Goal: Task Accomplishment & Management: Manage account settings

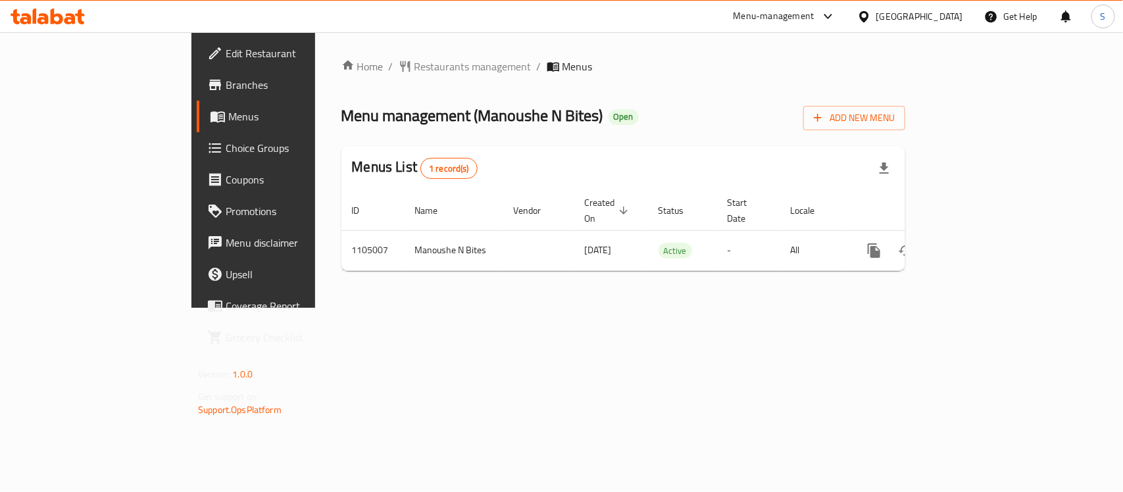
click at [807, 308] on div "Home / Restaurants management / Menus Menu management ( Manoushe N Bites ) Open…" at bounding box center [623, 170] width 616 height 276
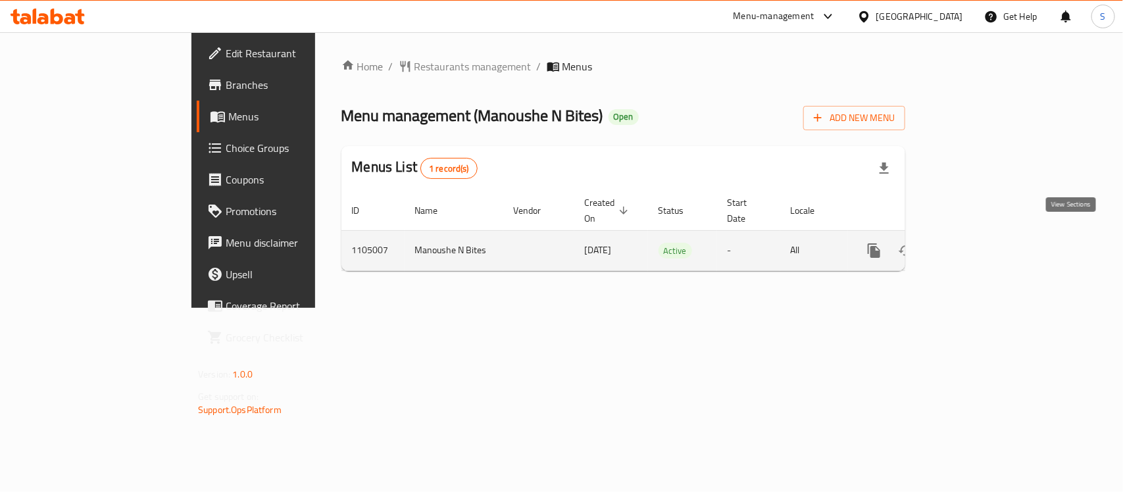
click at [977, 243] on icon "enhanced table" at bounding box center [969, 251] width 16 height 16
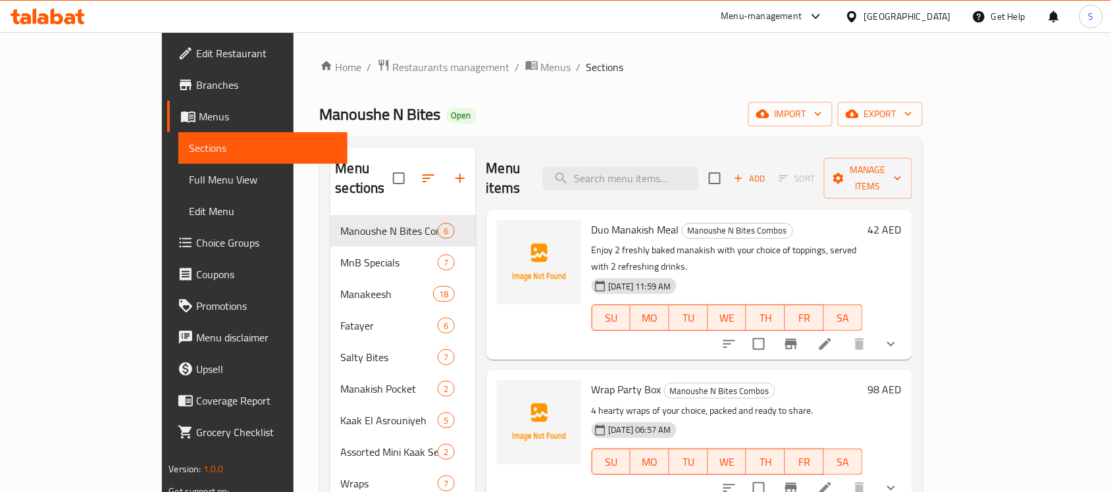
click at [624, 112] on div "Manoushe N Bites Open import export" at bounding box center [621, 114] width 603 height 24
click at [196, 237] on span "Choice Groups" at bounding box center [266, 243] width 141 height 16
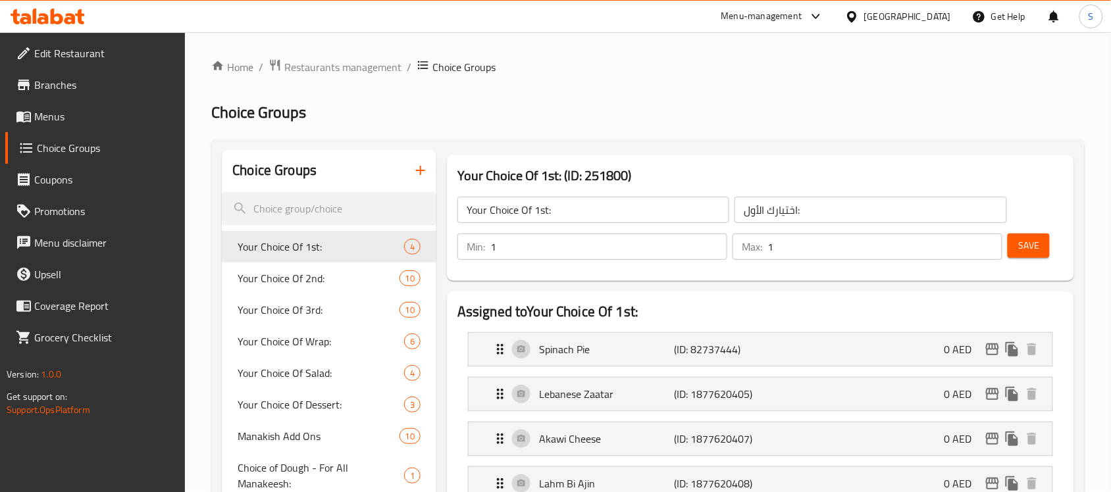
click at [480, 103] on h2 "Choice Groups" at bounding box center [647, 112] width 873 height 21
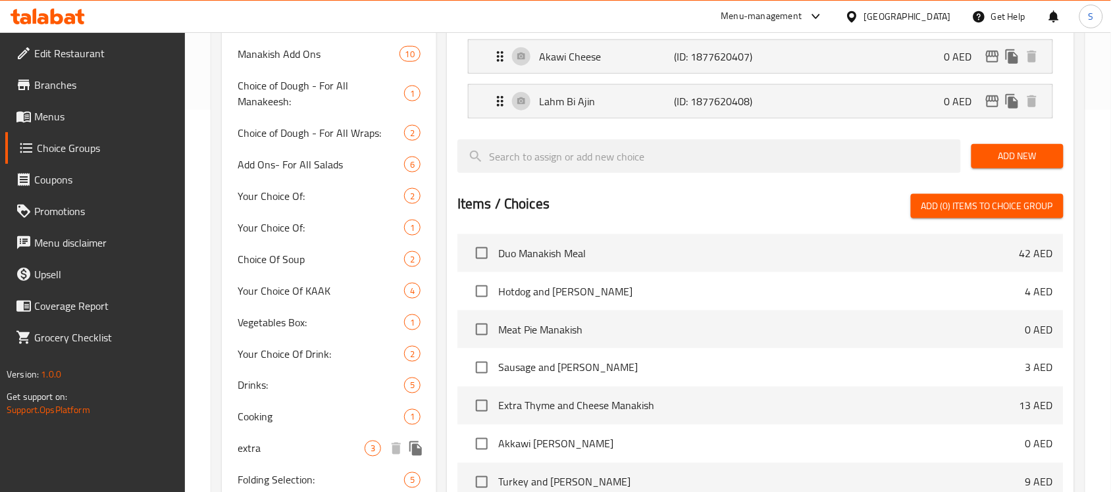
scroll to position [411, 0]
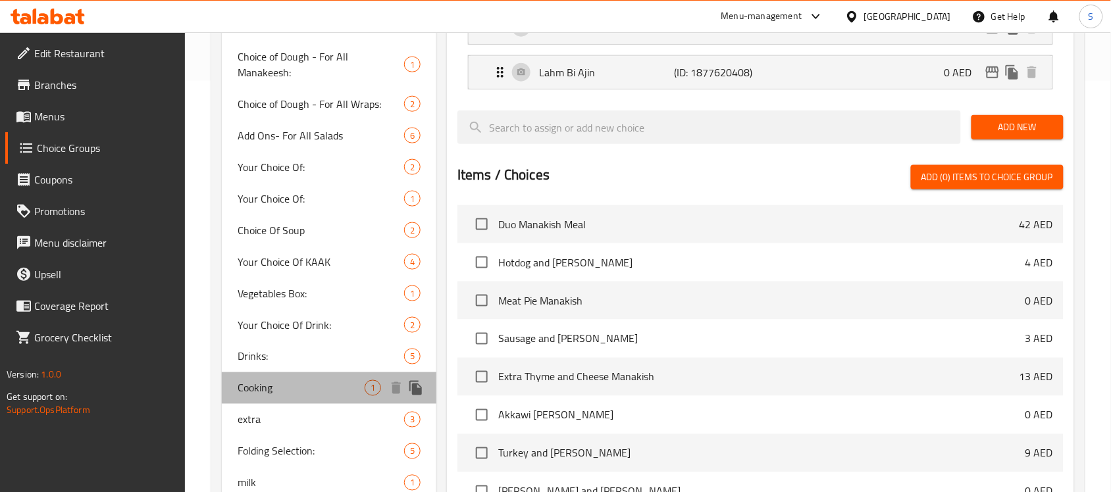
click at [277, 372] on div "Cooking 1" at bounding box center [329, 388] width 214 height 32
type input "Cooking"
type input "الطهي"
type input "0"
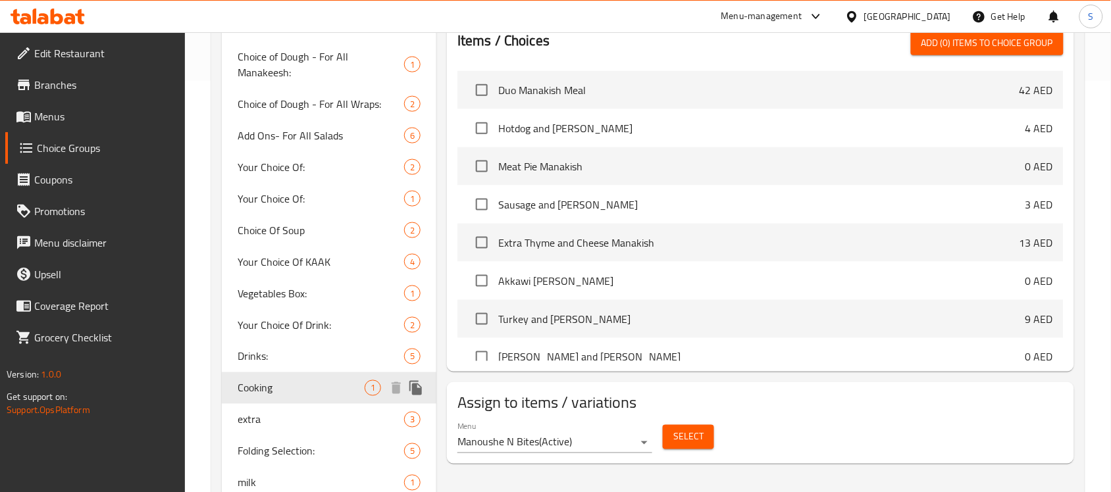
click at [263, 380] on span "Cooking" at bounding box center [300, 388] width 127 height 16
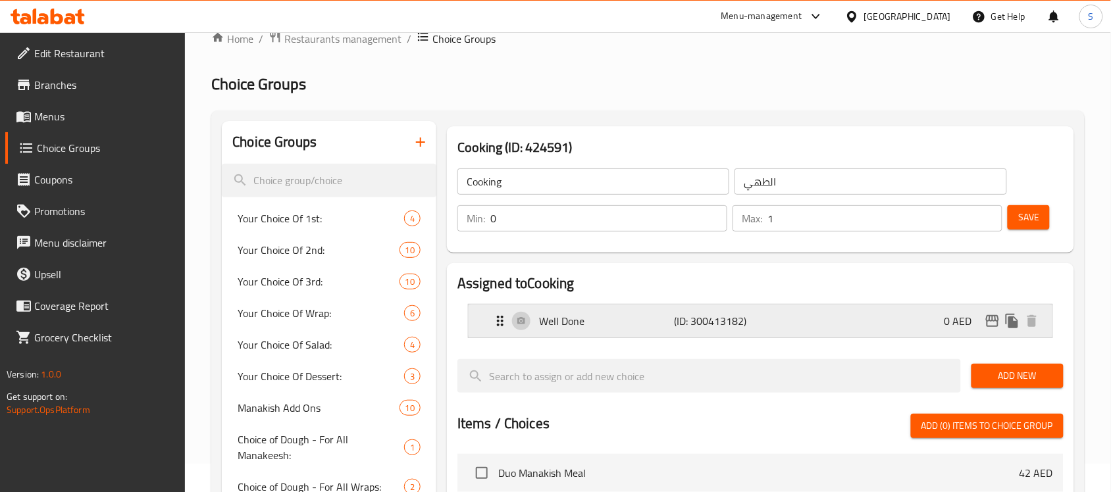
scroll to position [0, 0]
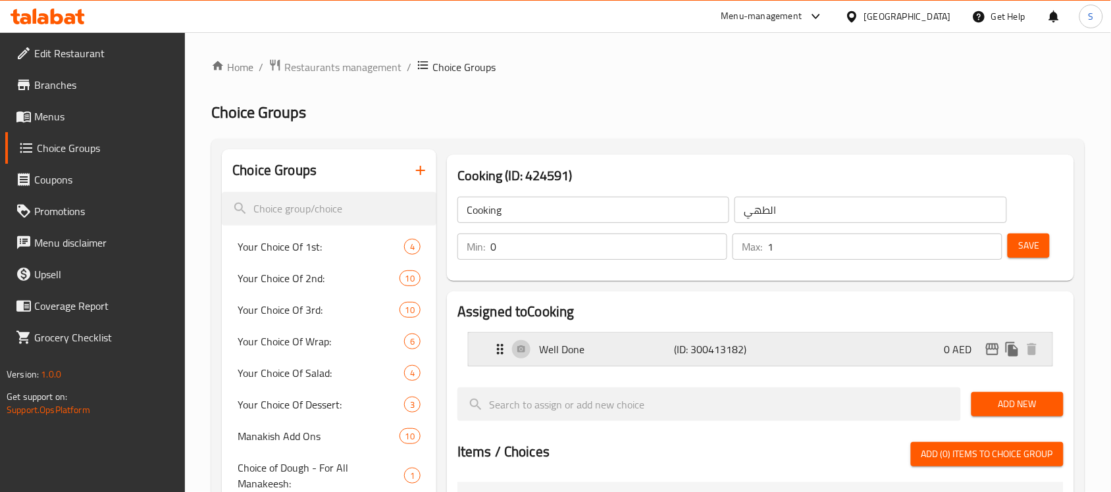
click at [833, 355] on div "Well Done (ID: 300413182) 0 AED" at bounding box center [764, 349] width 544 height 33
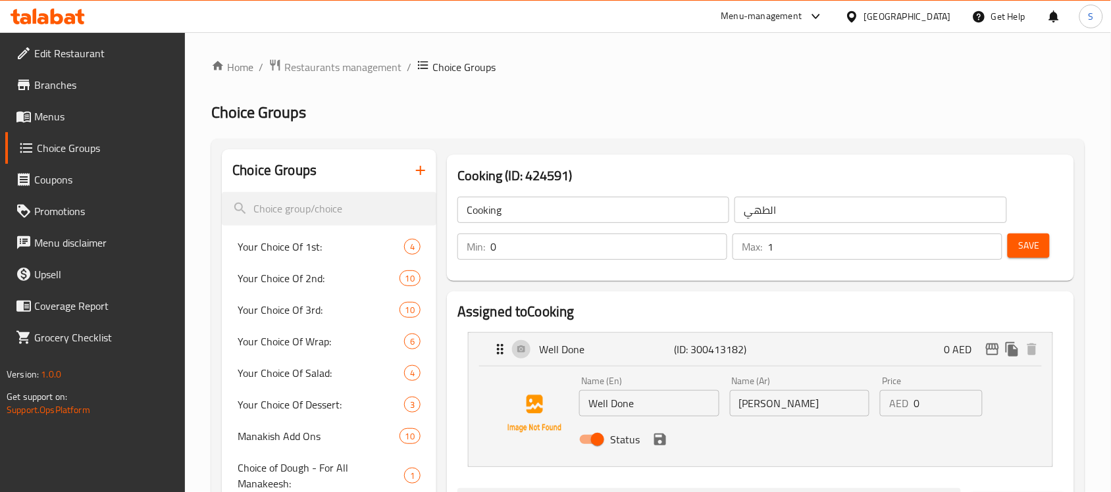
click at [76, 39] on link "Edit Restaurant" at bounding box center [95, 53] width 180 height 32
